Goal: Check status: Check status

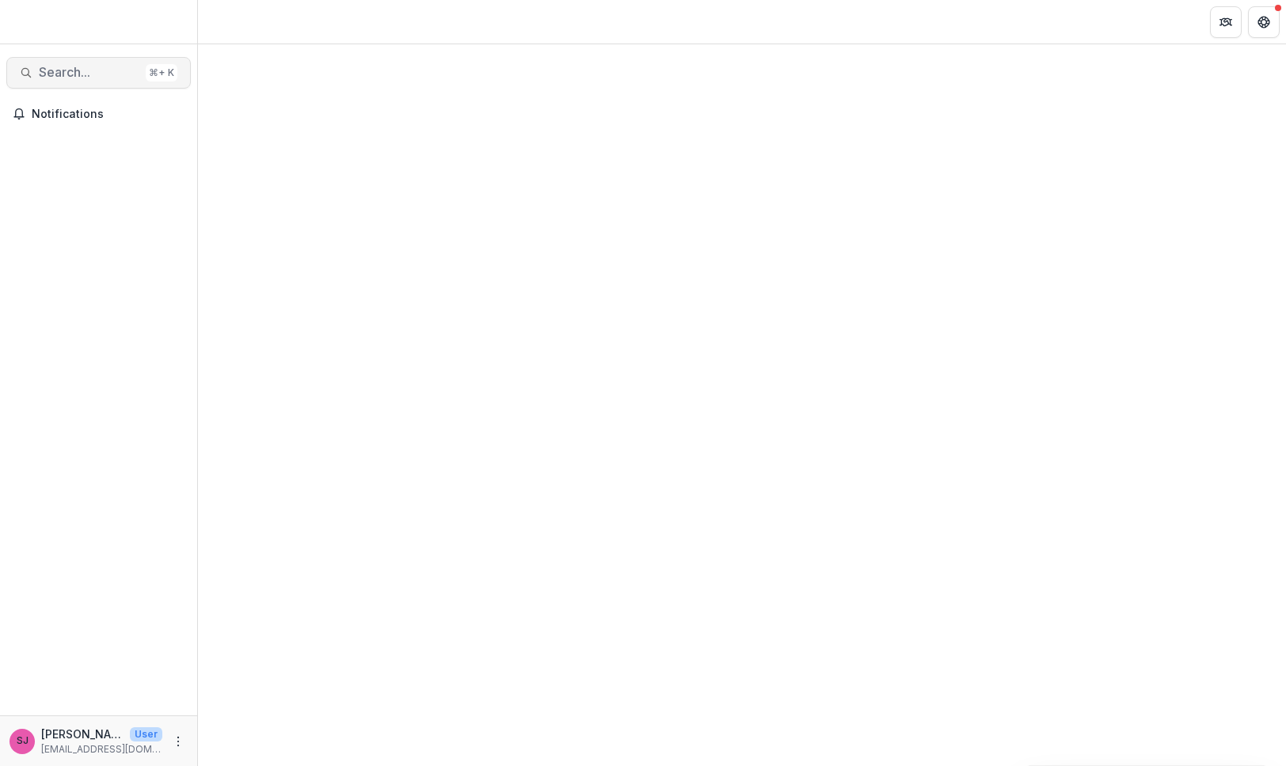
click at [59, 77] on span "Search..." at bounding box center [89, 72] width 101 height 15
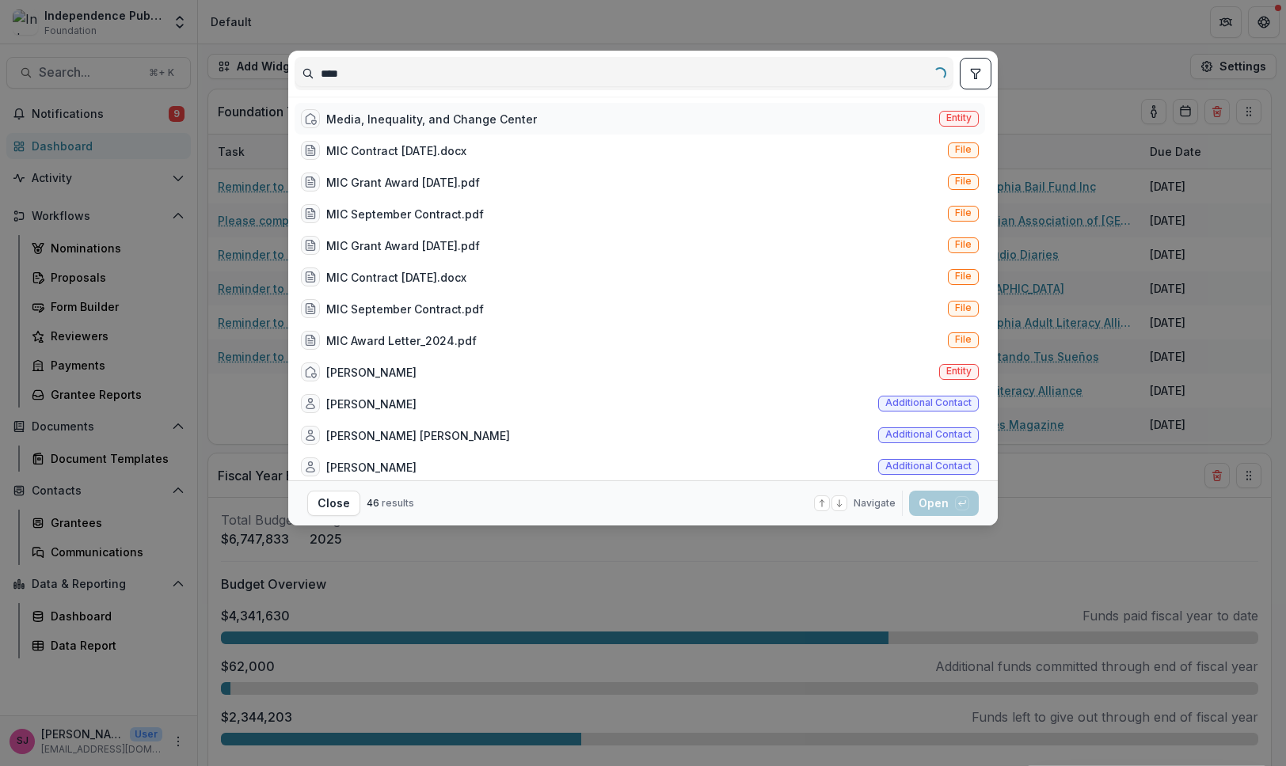
type input "***"
click at [420, 126] on div "Media, Inequality, and Change Center" at bounding box center [431, 119] width 211 height 17
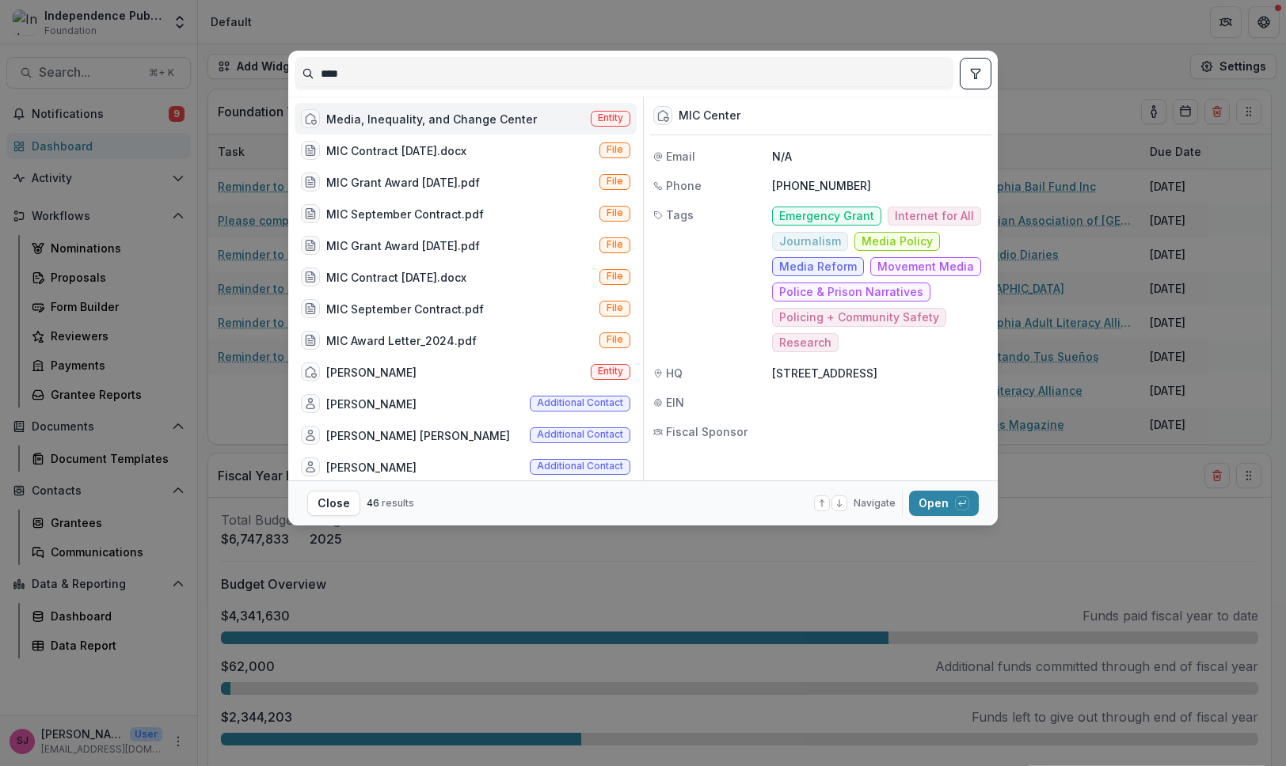
click at [420, 126] on div "Media, Inequality, and Change Center" at bounding box center [431, 119] width 211 height 17
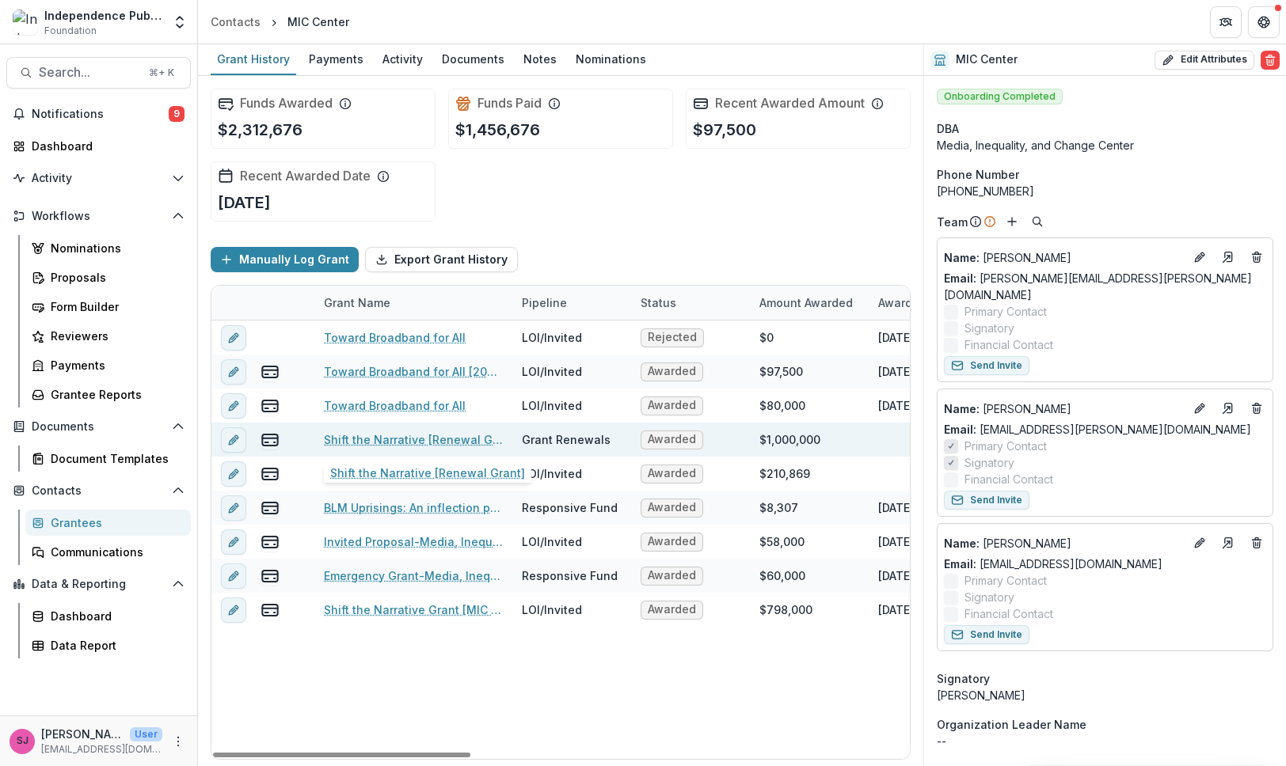
click at [435, 443] on link "Shift the Narrative [Renewal Grant]" at bounding box center [413, 439] width 179 height 17
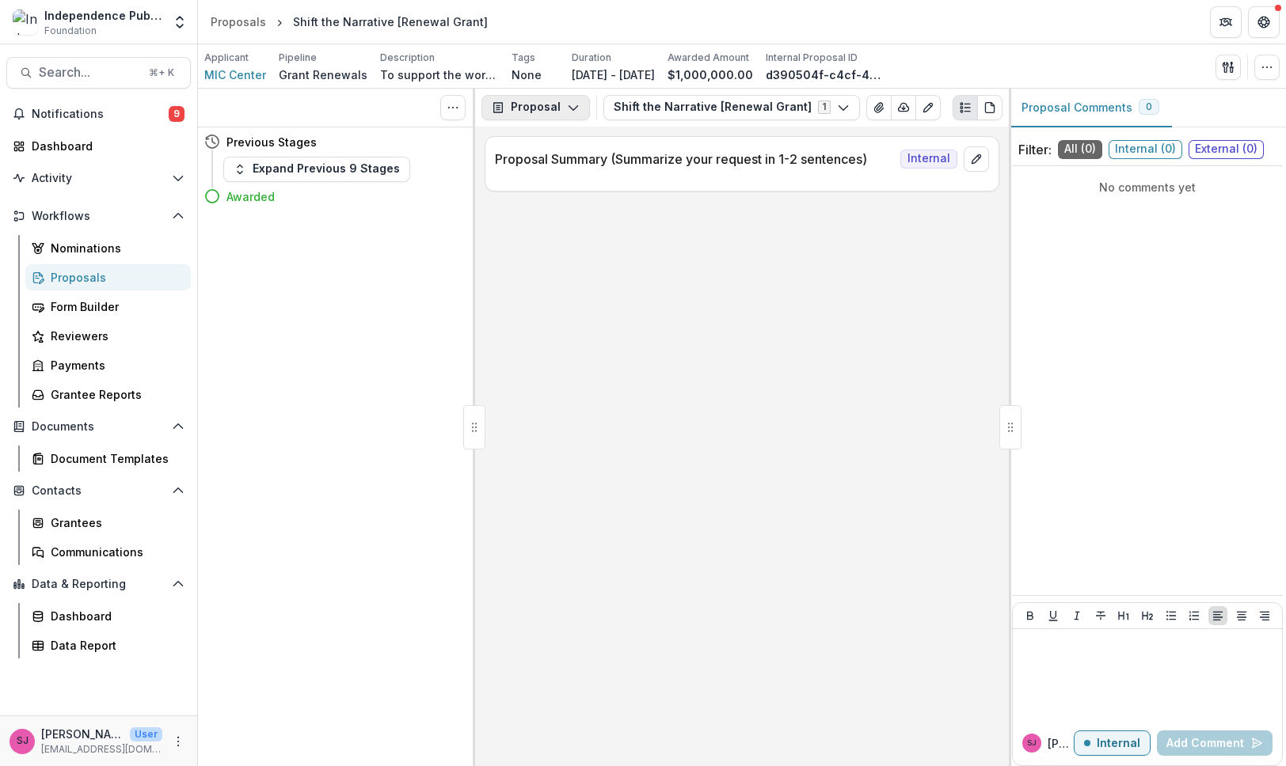
click at [549, 114] on button "Proposal" at bounding box center [535, 107] width 108 height 25
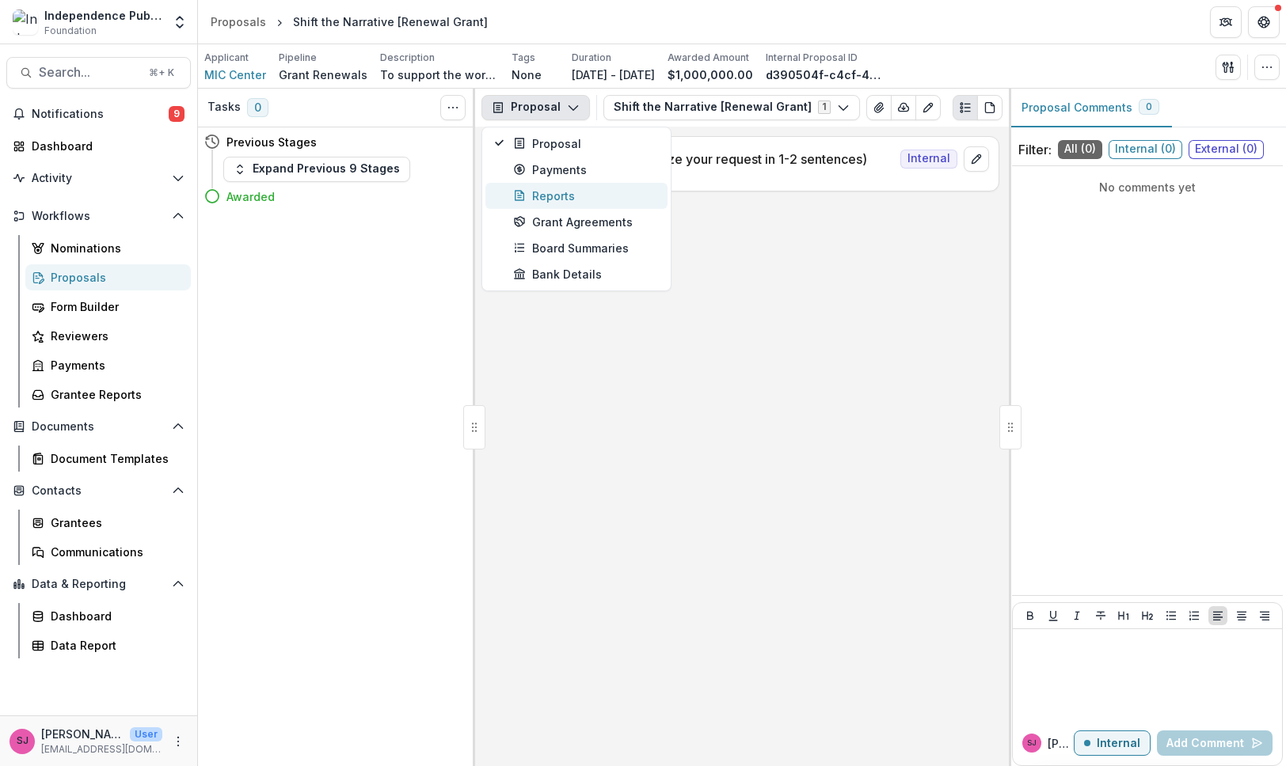
click at [549, 196] on div "Reports" at bounding box center [585, 196] width 145 height 17
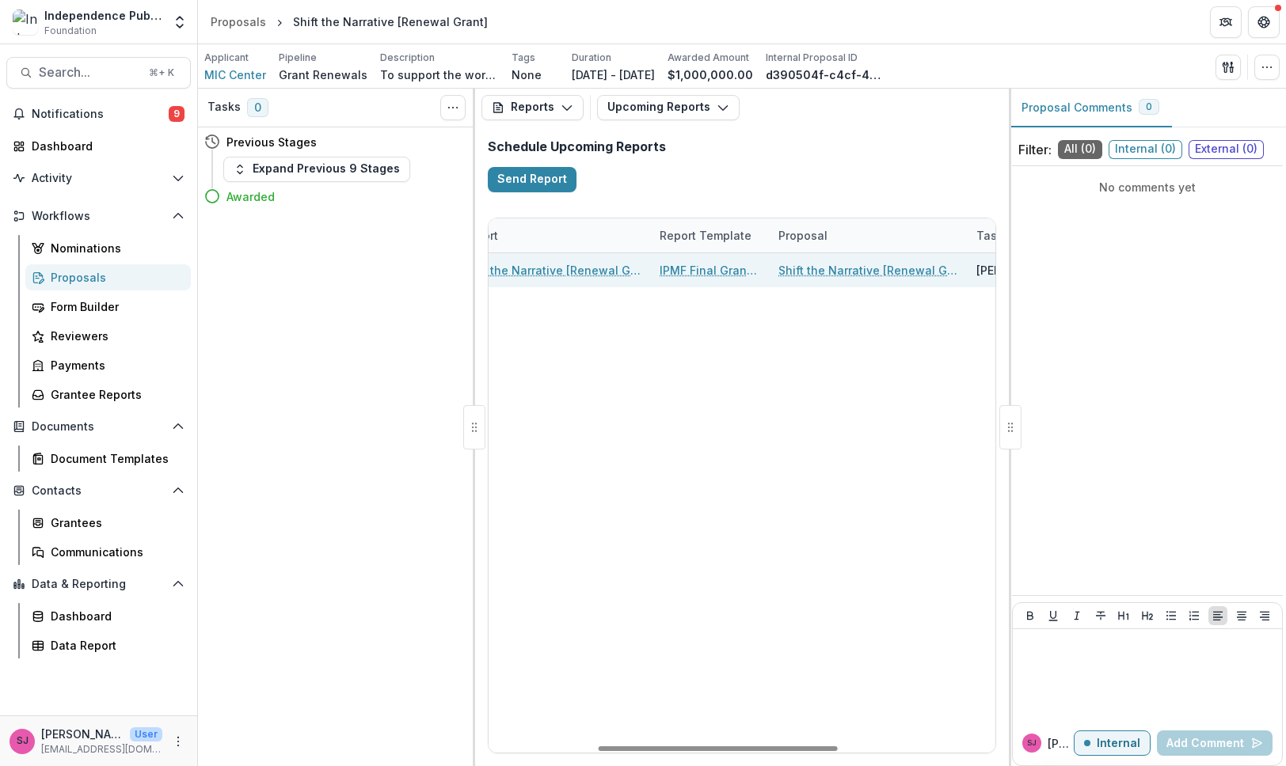
scroll to position [0, 226]
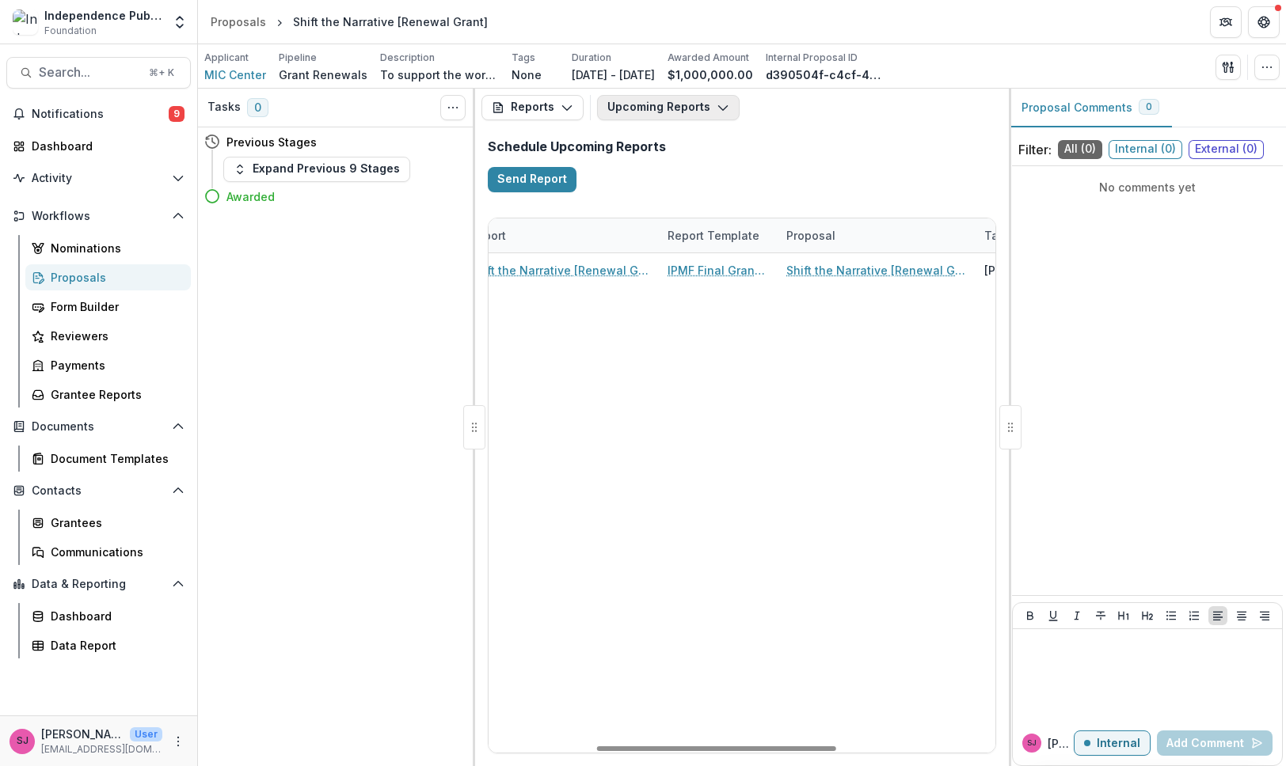
click at [678, 116] on button "Upcoming Reports" at bounding box center [668, 107] width 142 height 25
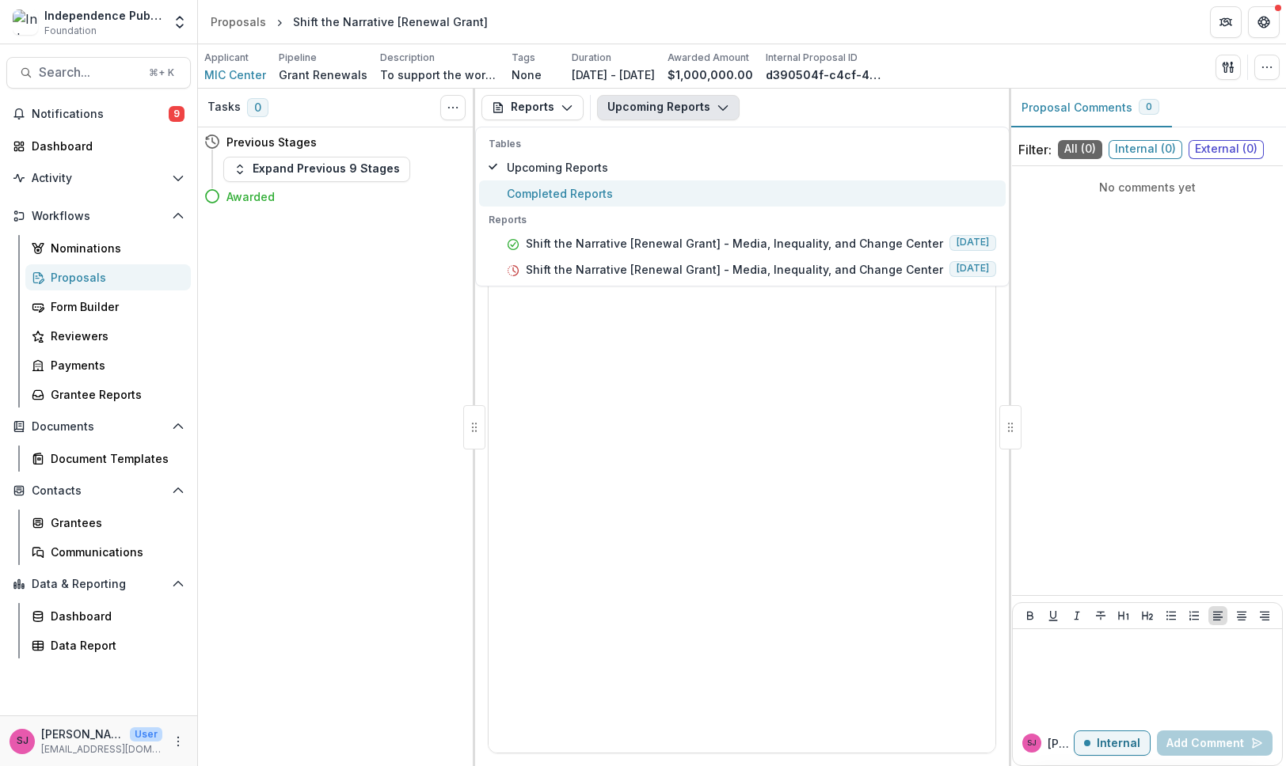
click at [623, 194] on span "Completed Reports" at bounding box center [751, 193] width 489 height 17
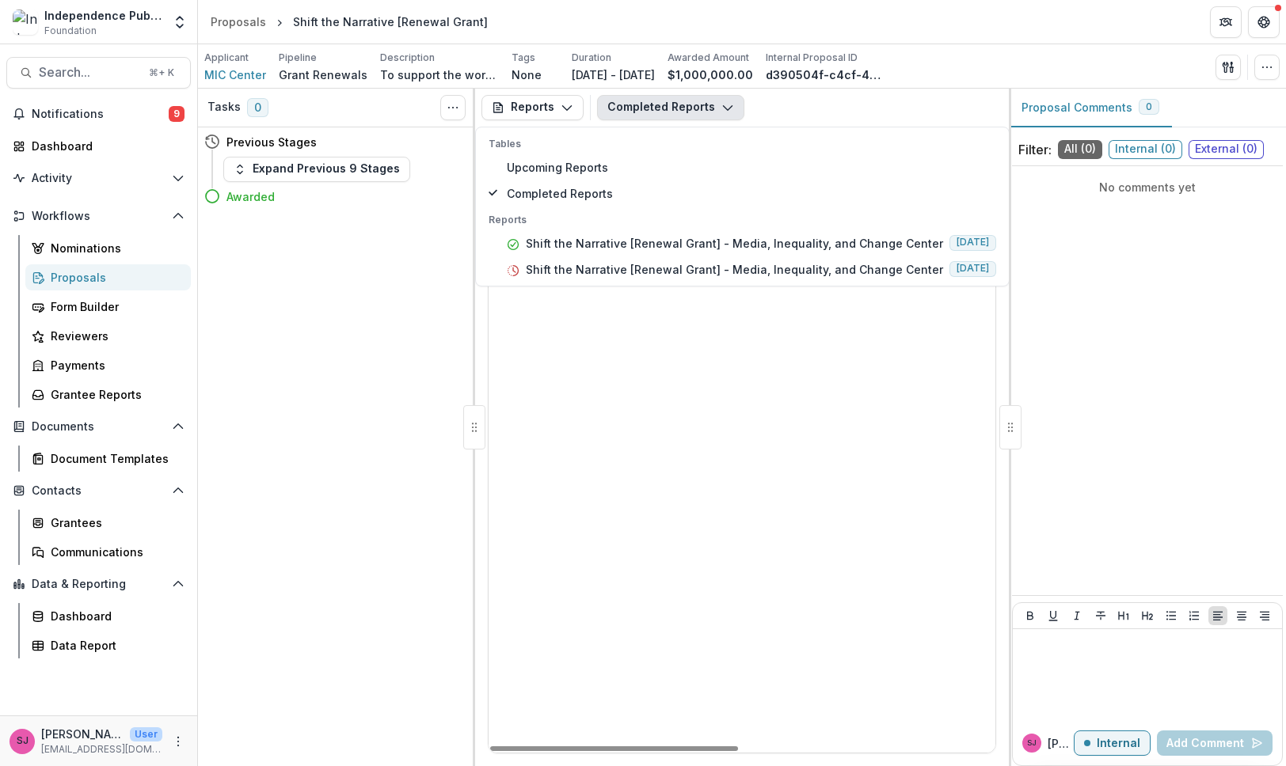
click at [636, 407] on div "MIC Center Shift the Narrative [Renewal Grant] - Media, Inequality, and Change …" at bounding box center [1002, 490] width 1029 height 525
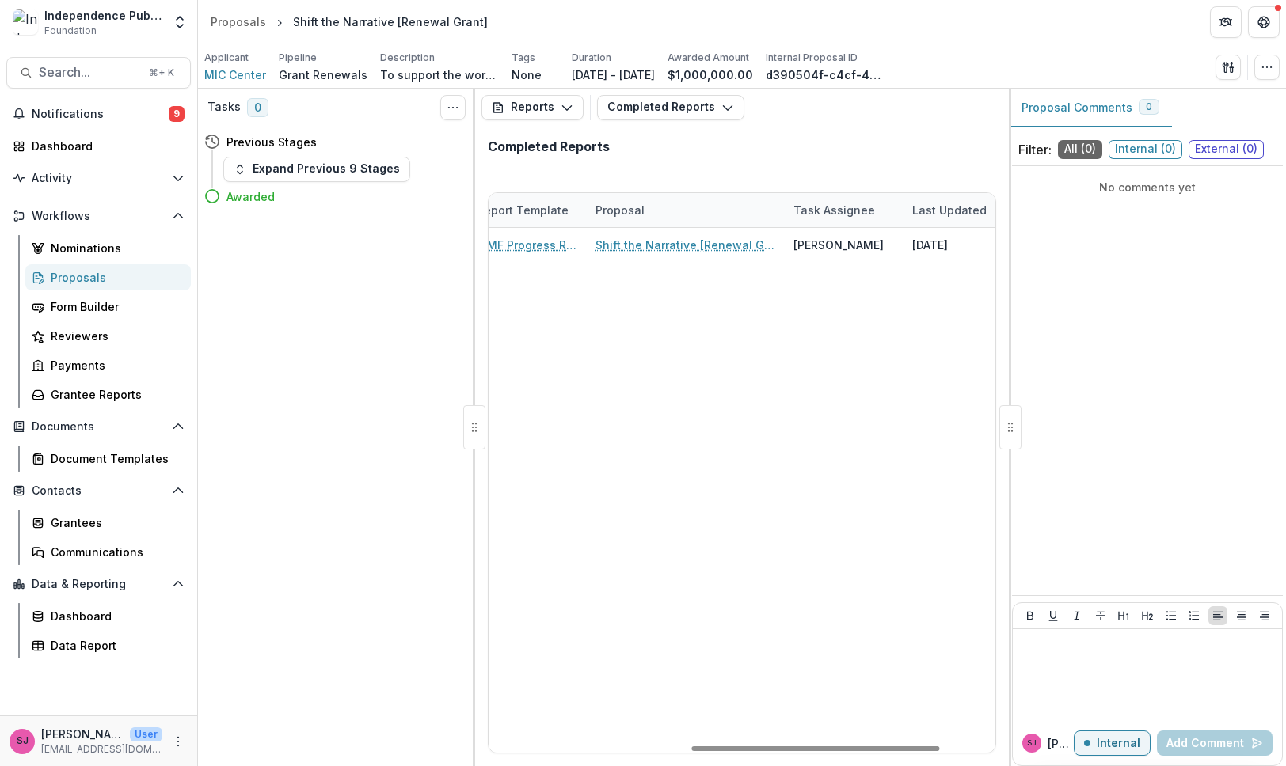
scroll to position [0, 522]
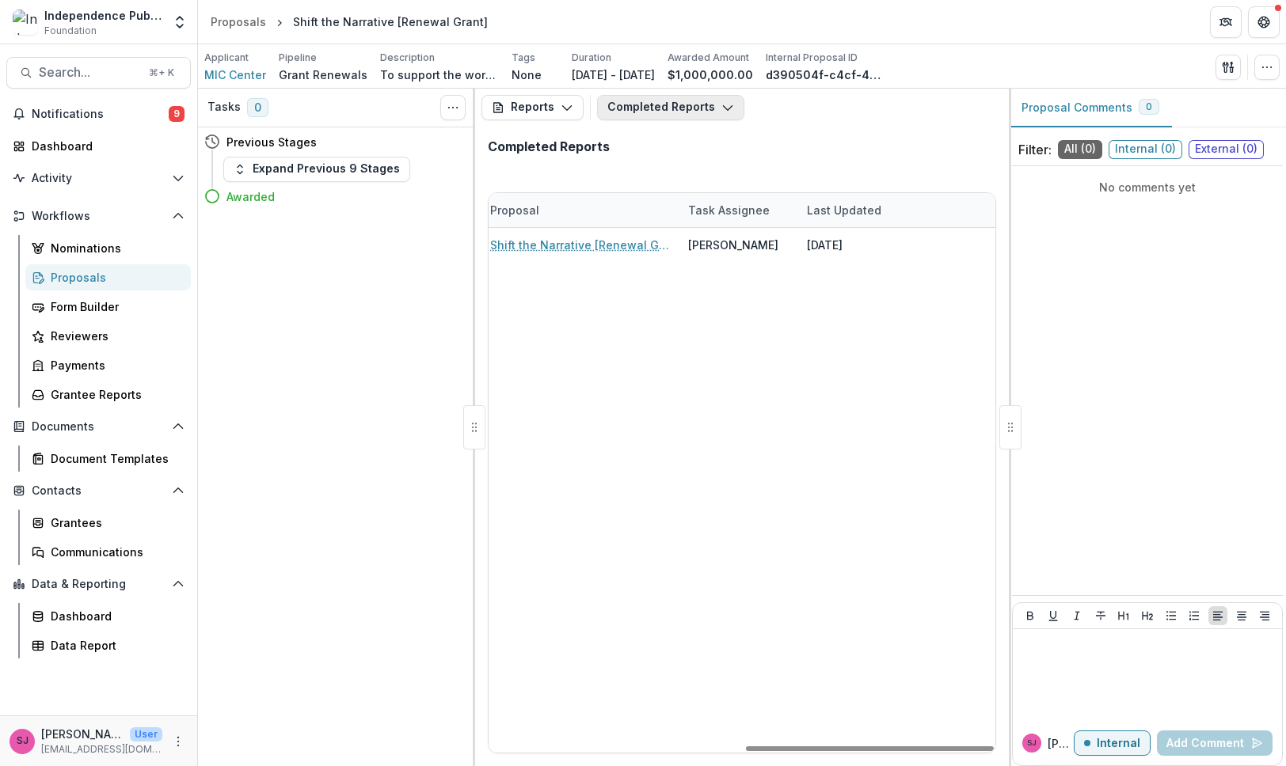
click at [644, 116] on button "Completed Reports" at bounding box center [670, 107] width 147 height 25
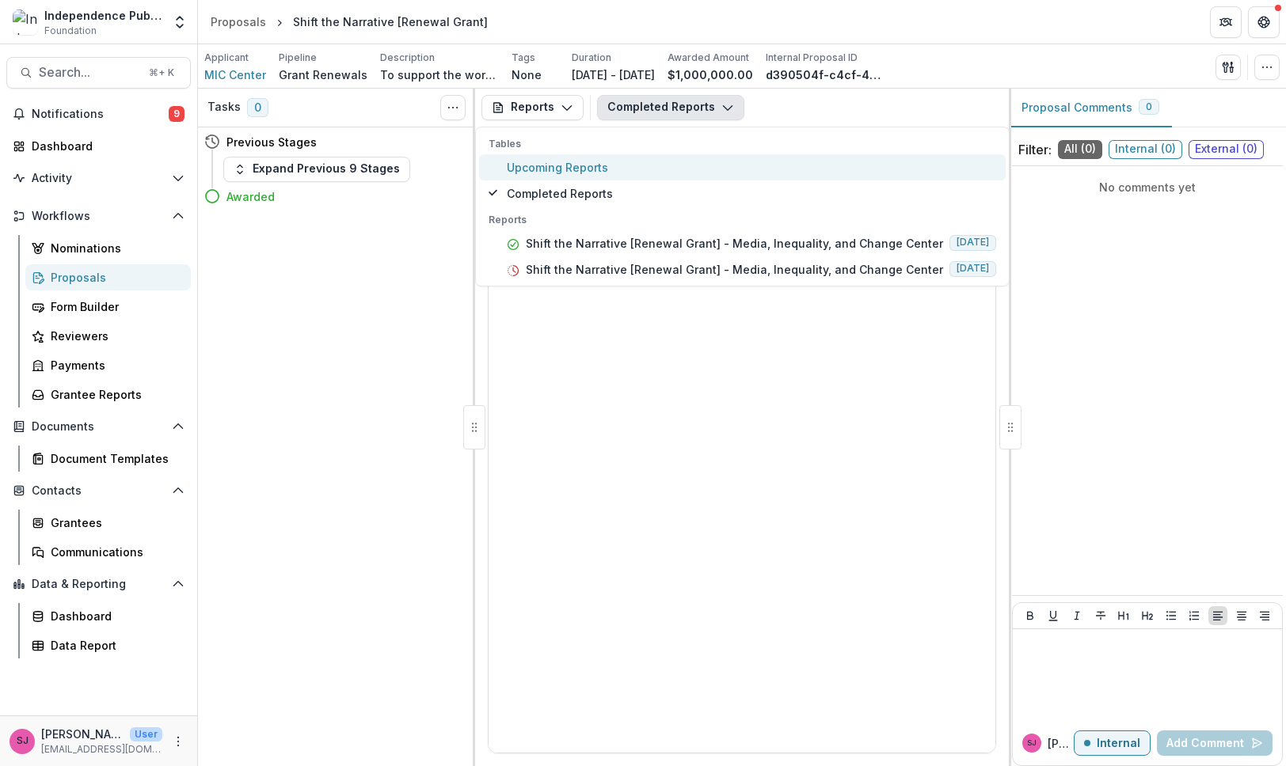
click at [624, 167] on span "Upcoming Reports" at bounding box center [751, 167] width 489 height 17
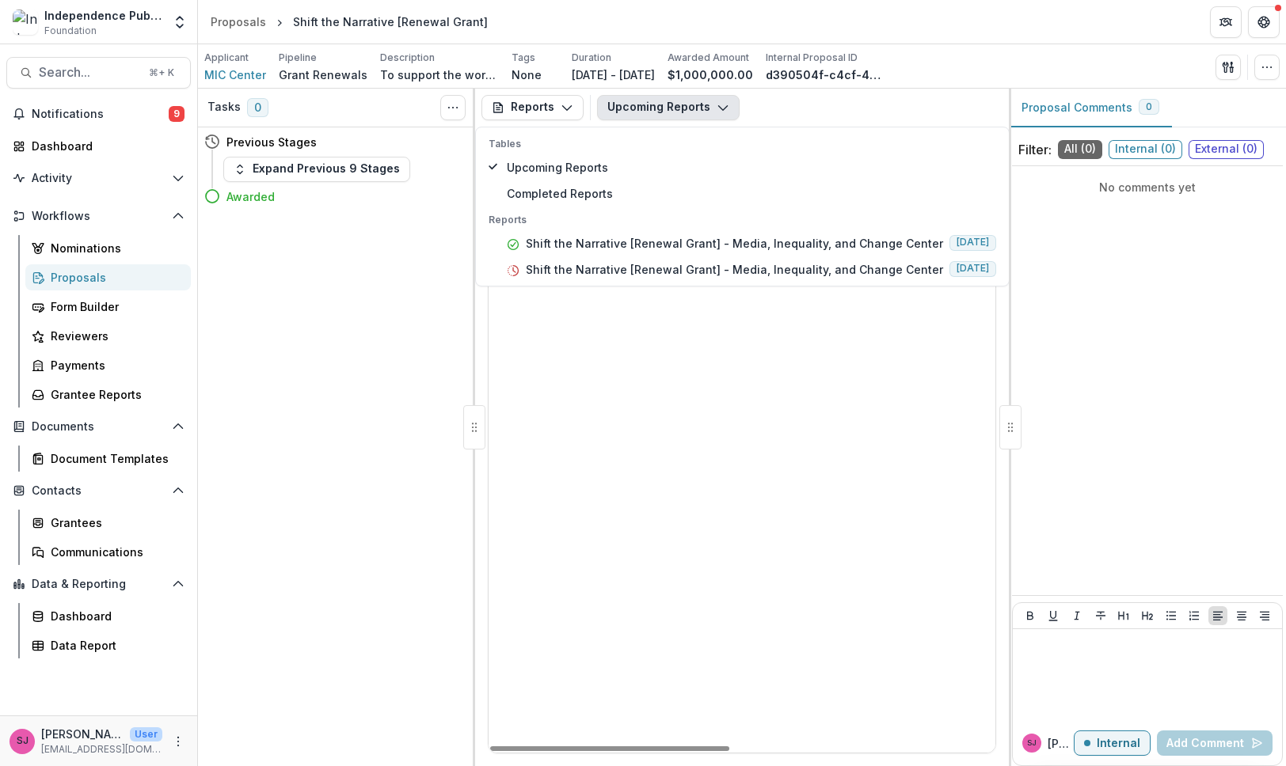
click at [724, 342] on div "MIC Center Shift the Narrative [Renewal Grant] - Media, Inequality, and Change …" at bounding box center [1022, 503] width 1069 height 500
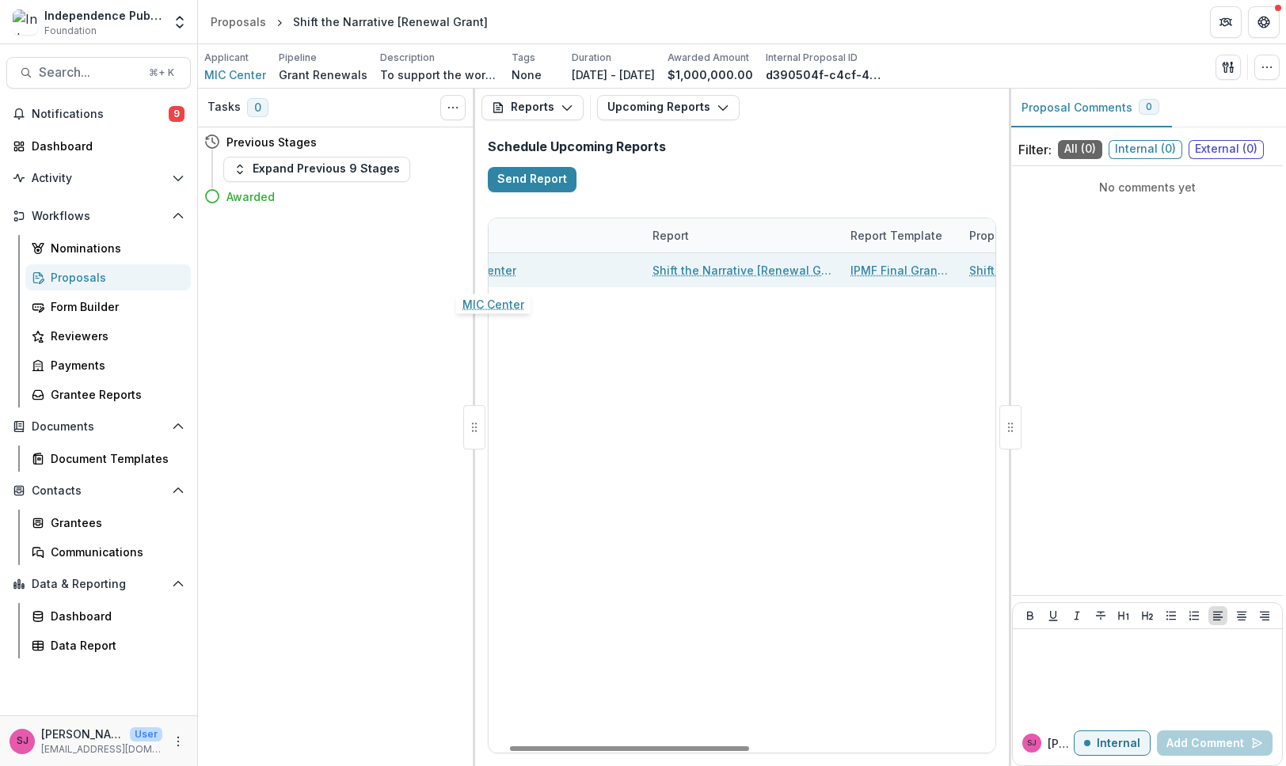
scroll to position [0, 49]
click at [689, 272] on link "Shift the Narrative [Renewal Grant] - Media, Inequality, and Change Center" at bounding box center [736, 270] width 179 height 17
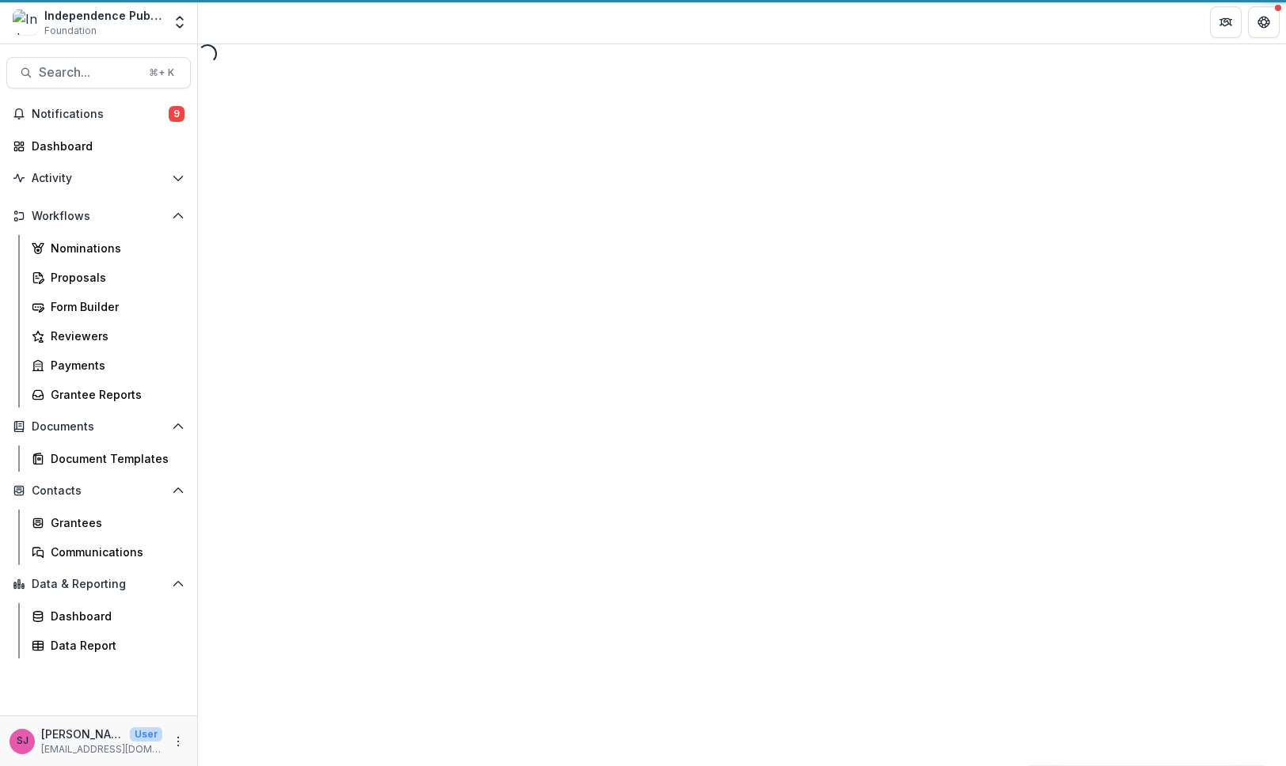
select select "********"
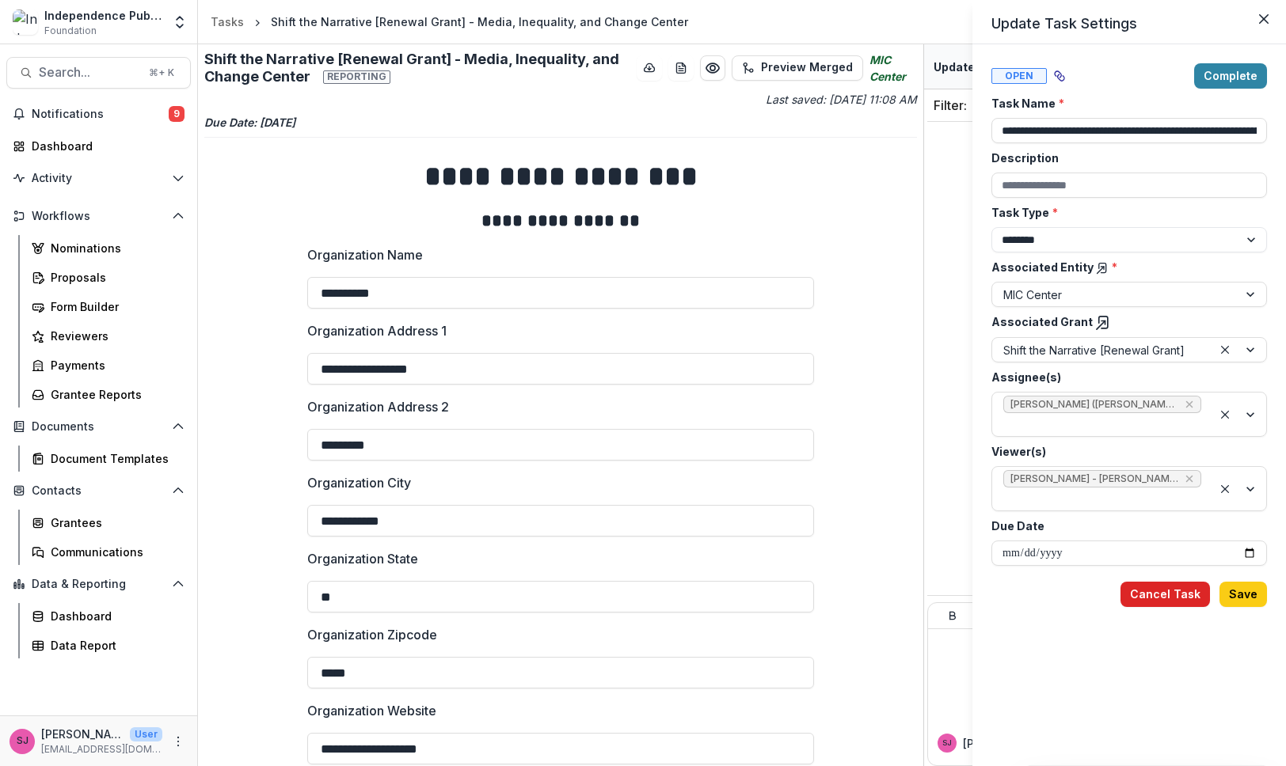
click at [1180, 599] on button "Cancel Task" at bounding box center [1164, 594] width 89 height 25
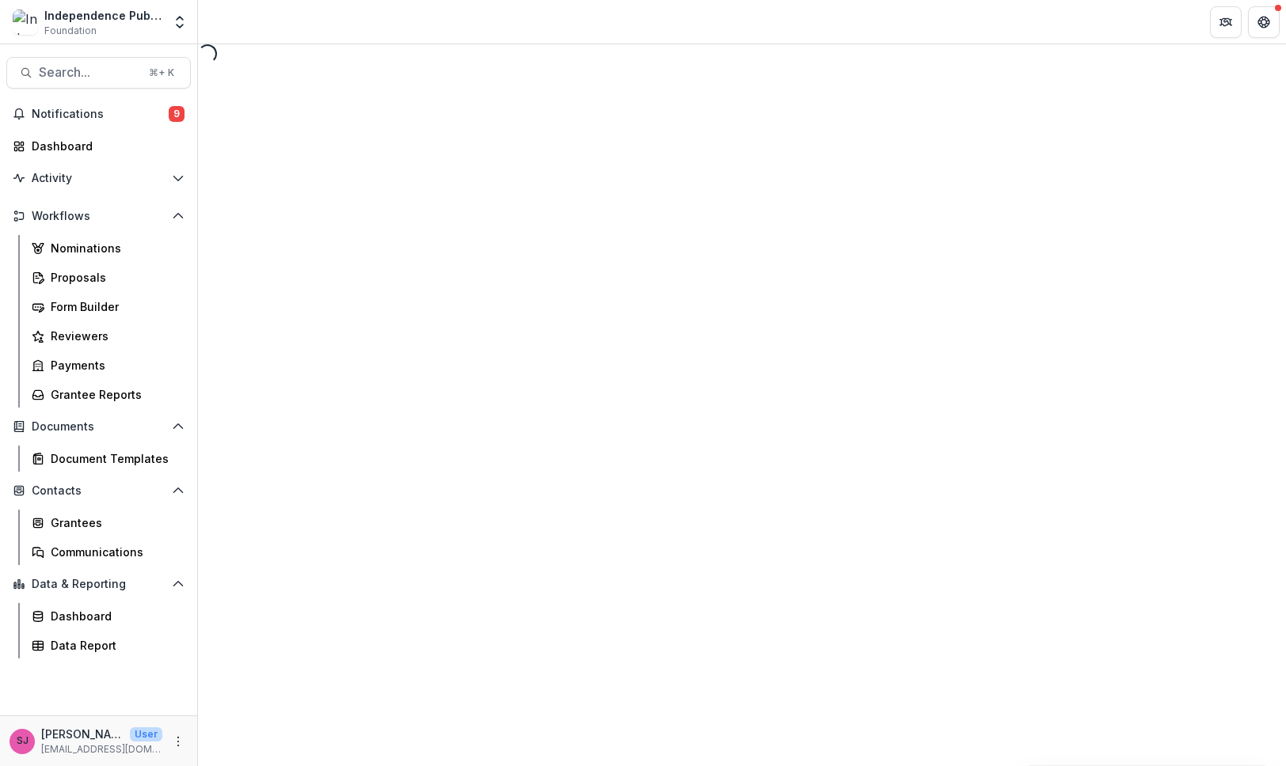
select select "********"
